Goal: Transaction & Acquisition: Purchase product/service

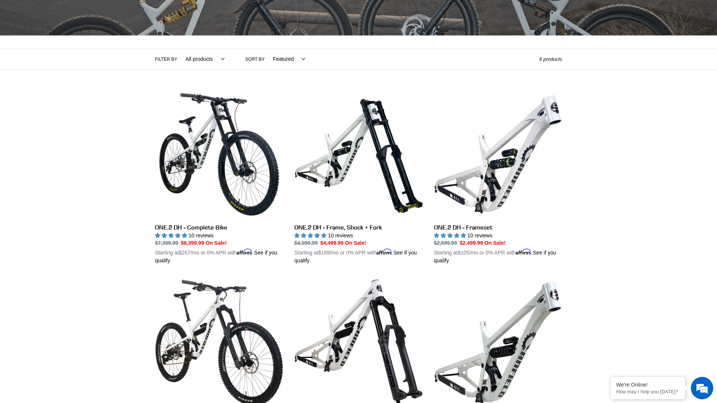
scroll to position [128, 0]
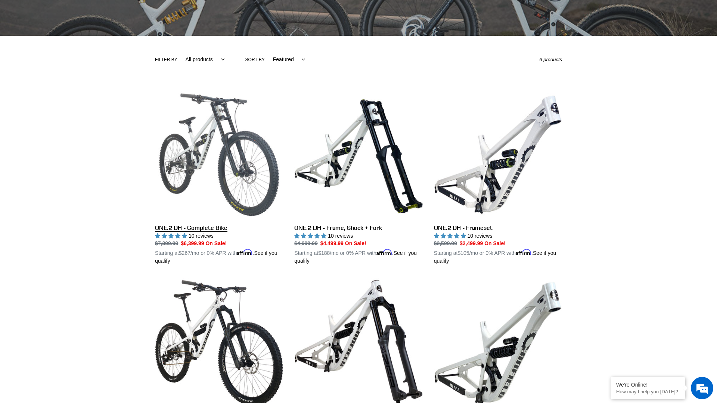
click at [189, 134] on link "ONE.2 DH - Complete Bike" at bounding box center [219, 178] width 128 height 175
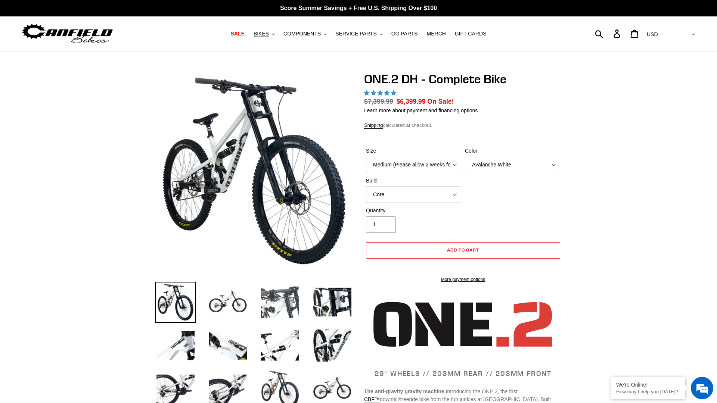
click at [285, 301] on img at bounding box center [280, 302] width 41 height 41
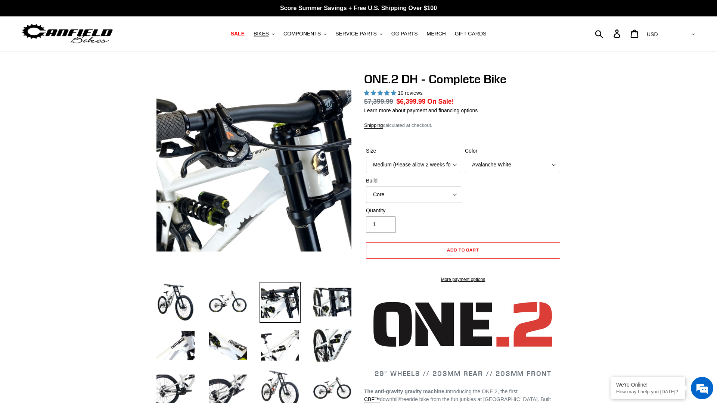
select select "highest-rating"
click at [203, 298] on li at bounding box center [222, 304] width 52 height 43
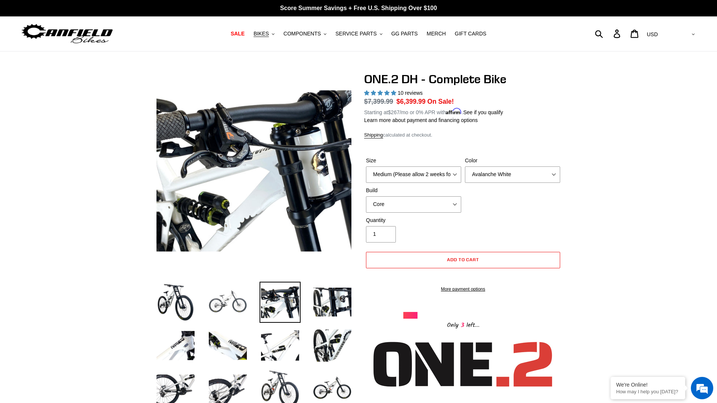
click at [211, 299] on img at bounding box center [227, 302] width 41 height 41
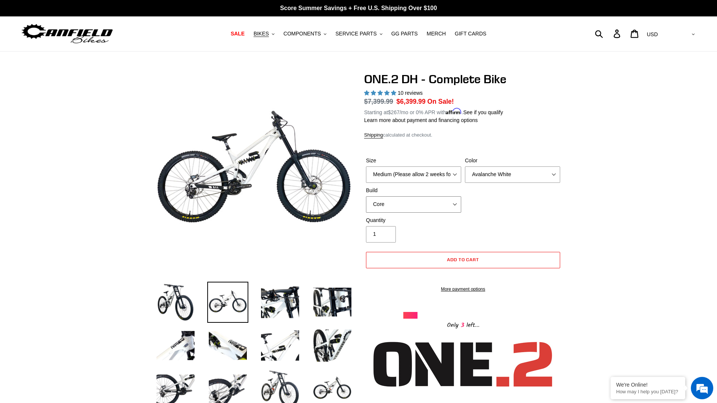
click at [433, 198] on select "Core Pro" at bounding box center [413, 204] width 95 height 16
click at [366, 196] on select "Core Pro" at bounding box center [413, 204] width 95 height 16
click at [171, 302] on img at bounding box center [175, 302] width 41 height 41
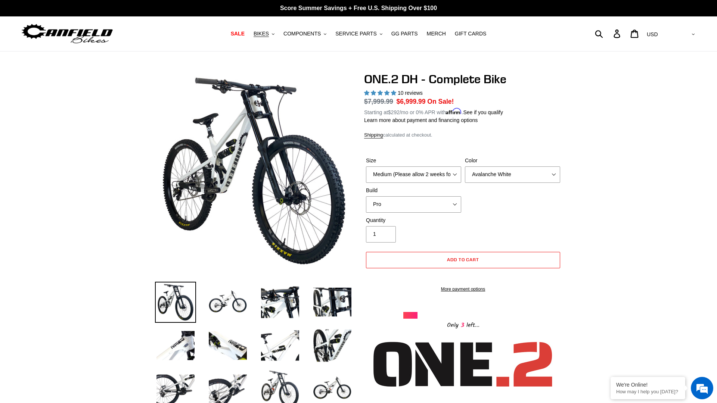
scroll to position [65, 0]
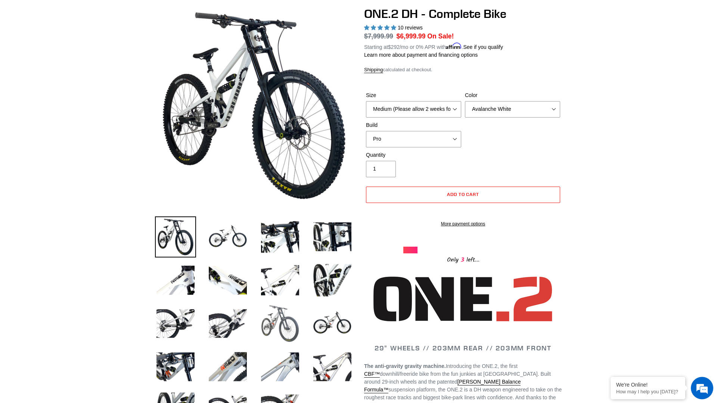
click at [288, 312] on img at bounding box center [280, 323] width 41 height 41
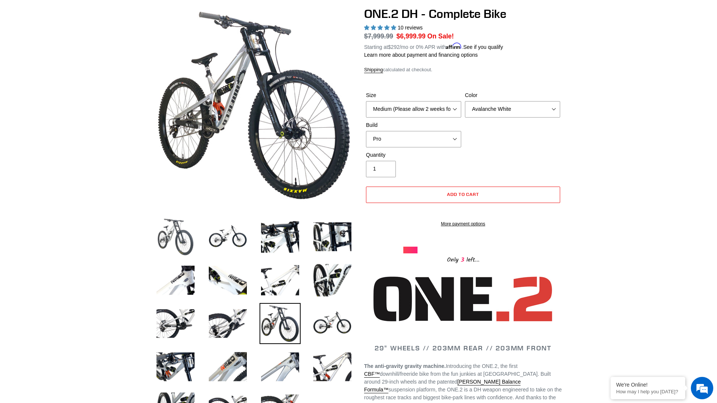
click at [184, 242] on img at bounding box center [175, 237] width 41 height 41
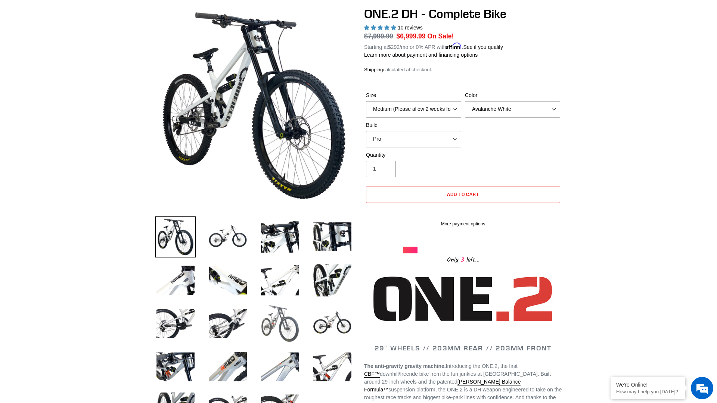
click at [296, 324] on img at bounding box center [280, 323] width 41 height 41
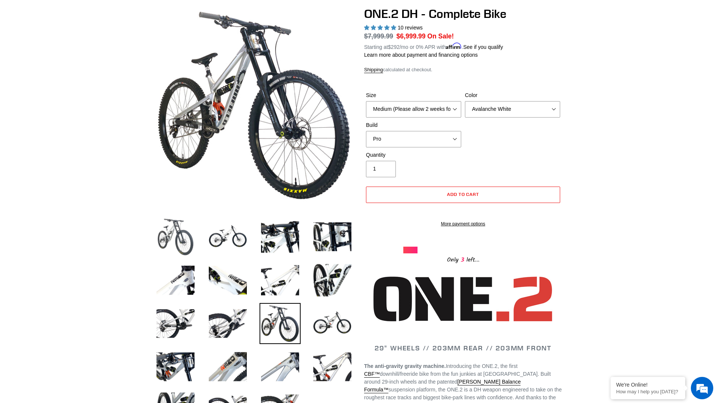
click at [173, 242] on img at bounding box center [175, 237] width 41 height 41
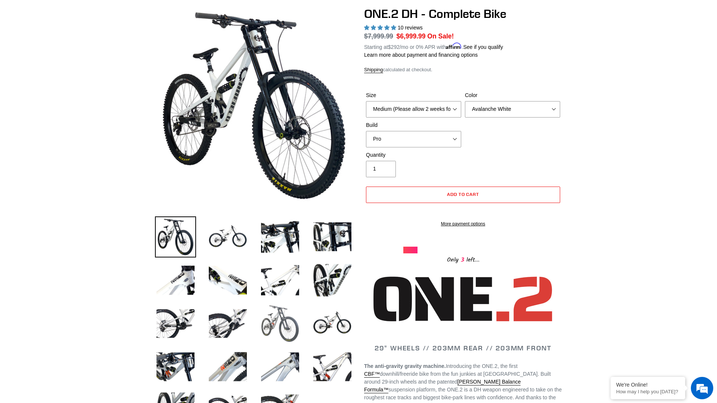
click at [275, 317] on img at bounding box center [280, 323] width 41 height 41
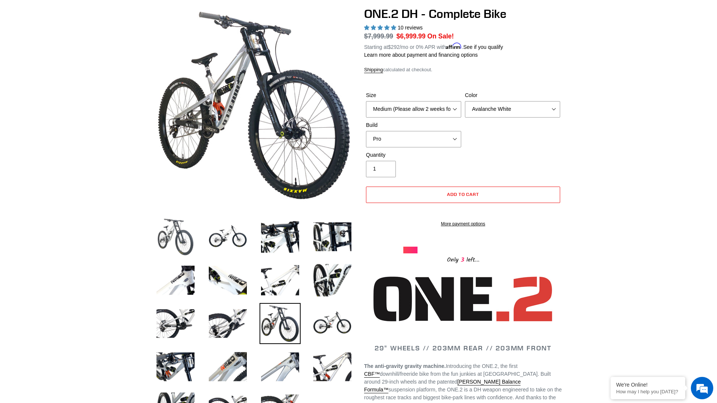
click at [171, 242] on img at bounding box center [175, 237] width 41 height 41
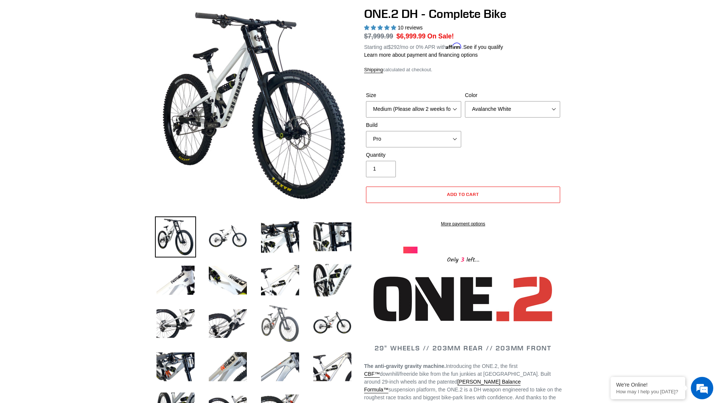
click at [295, 343] on img at bounding box center [280, 323] width 41 height 41
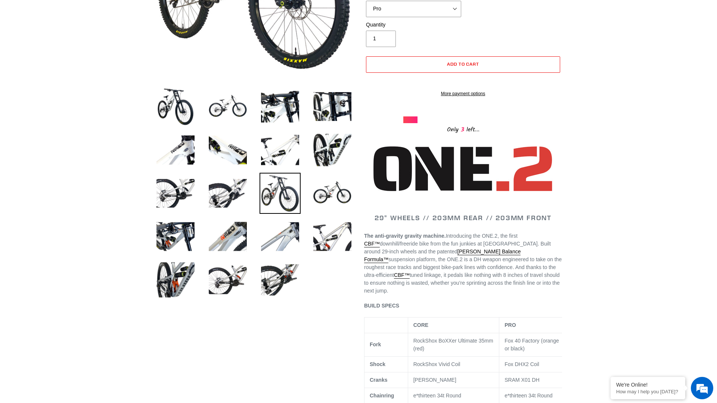
scroll to position [199, 0]
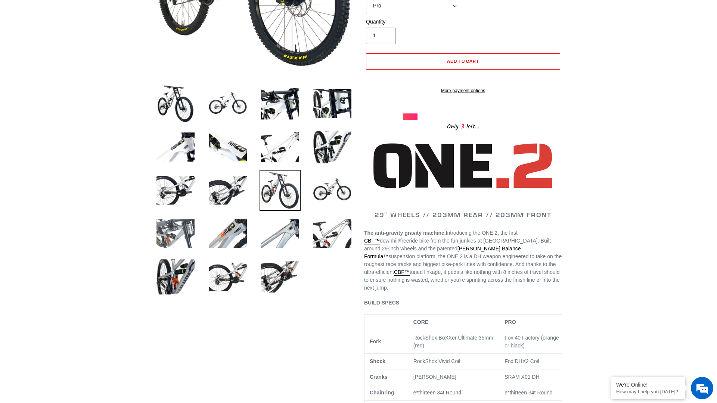
click at [192, 238] on img at bounding box center [175, 233] width 41 height 41
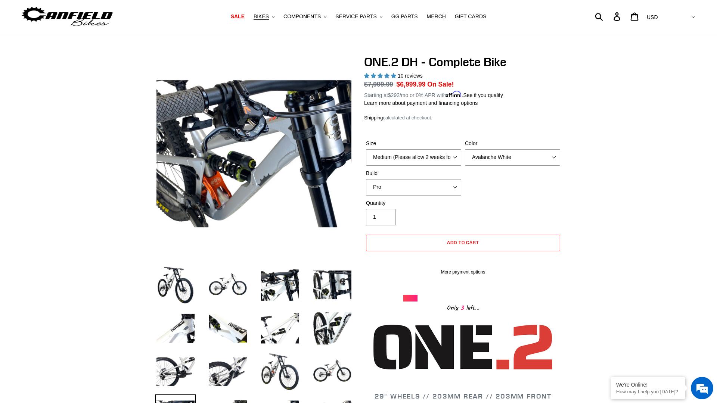
scroll to position [14, 0]
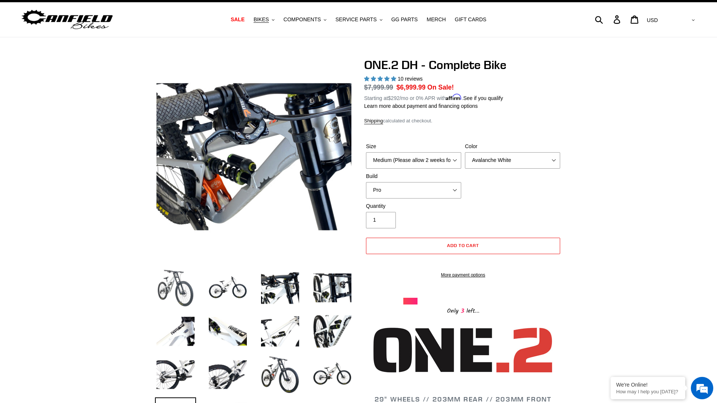
click at [171, 283] on img at bounding box center [175, 288] width 41 height 41
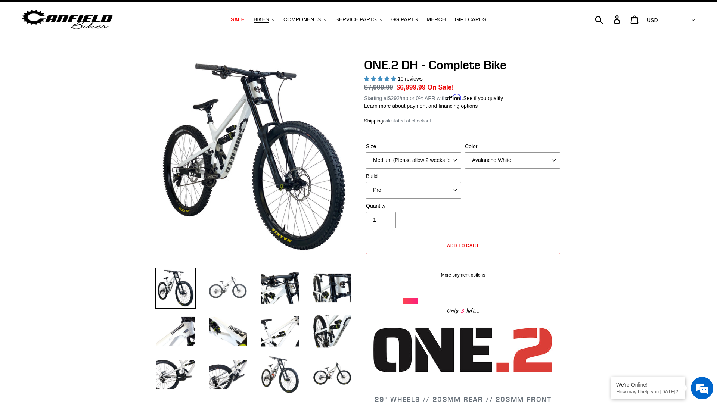
click at [221, 286] on img at bounding box center [227, 288] width 41 height 41
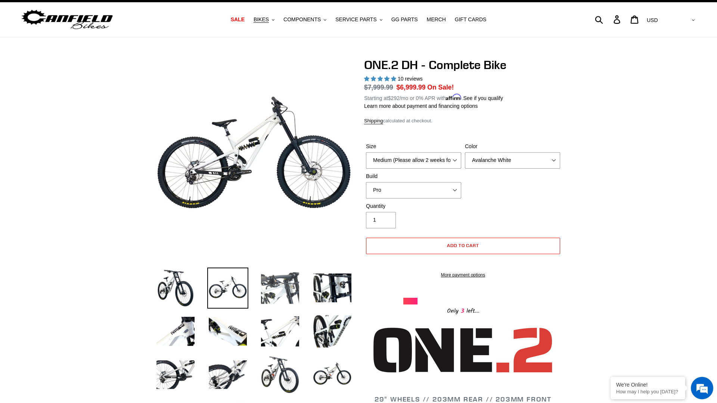
click at [275, 282] on img at bounding box center [280, 288] width 41 height 41
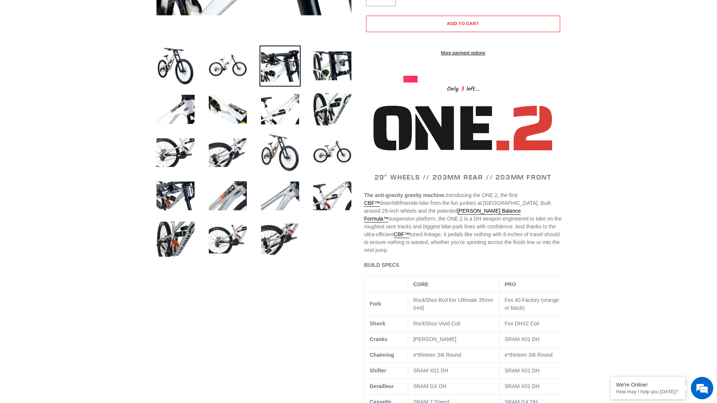
scroll to position [0, 0]
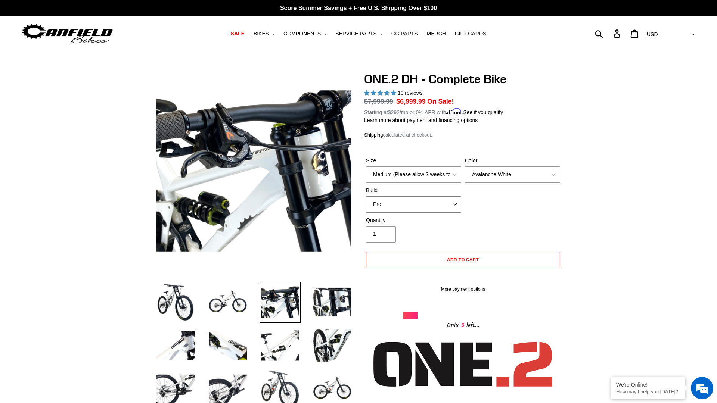
click at [399, 205] on select "Core Pro" at bounding box center [413, 204] width 95 height 16
select select "Core"
click at [366, 196] on select "Core Pro" at bounding box center [413, 204] width 95 height 16
click at [451, 212] on select "Core Pro" at bounding box center [413, 204] width 95 height 16
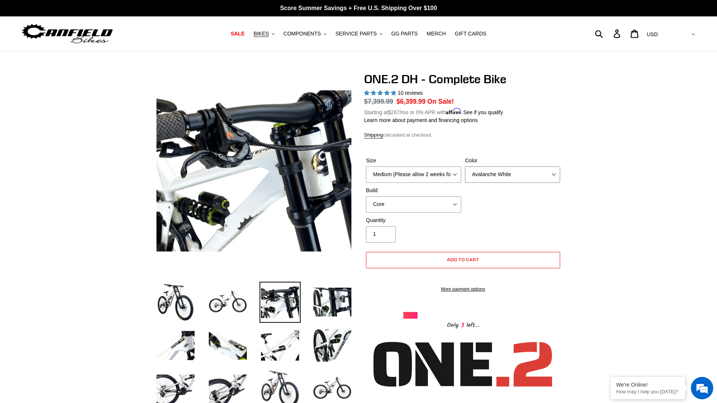
click at [485, 181] on select "Avalanche White Bentonite Grey" at bounding box center [512, 175] width 95 height 16
click at [448, 169] on select "Medium (Please allow 2 weeks for delivery) Large (Sold Out)" at bounding box center [413, 175] width 95 height 16
click at [366, 167] on select "Medium (Please allow 2 weeks for delivery) Large (Sold Out)" at bounding box center [413, 175] width 95 height 16
click at [479, 178] on select "Avalanche White Bentonite Grey" at bounding box center [512, 175] width 95 height 16
click at [465, 167] on select "Avalanche White Bentonite Grey" at bounding box center [512, 175] width 95 height 16
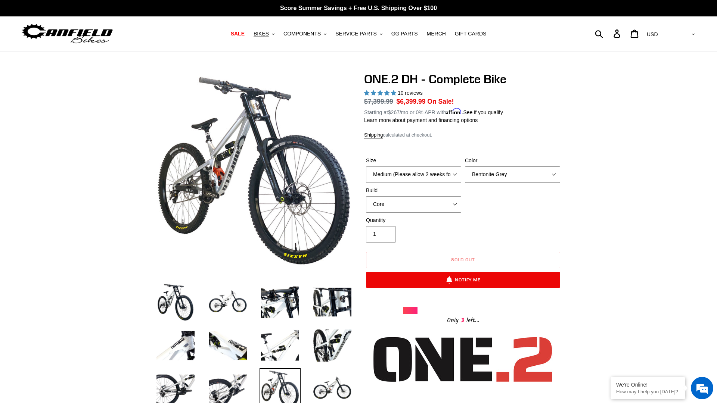
click at [500, 175] on select "Avalanche White Bentonite Grey" at bounding box center [512, 175] width 95 height 16
select select "Avalanche White"
click at [465, 167] on select "Avalanche White Bentonite Grey" at bounding box center [512, 175] width 95 height 16
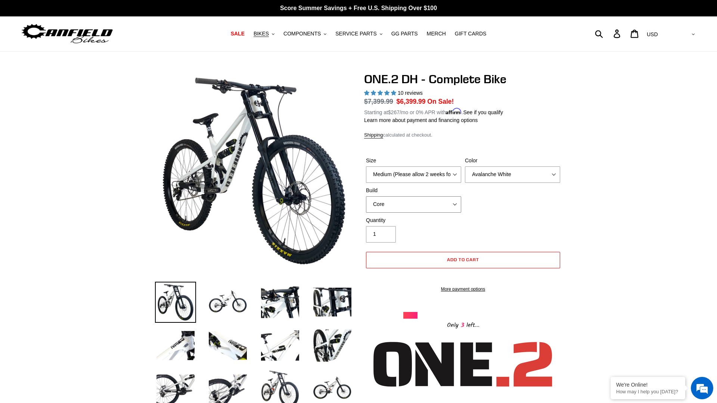
click at [442, 205] on select "Core Pro" at bounding box center [413, 204] width 95 height 16
select select "Pro"
click at [366, 196] on select "Core Pro" at bounding box center [413, 204] width 95 height 16
click at [428, 230] on div "Quantity 1" at bounding box center [413, 230] width 99 height 26
